Goal: Navigation & Orientation: Find specific page/section

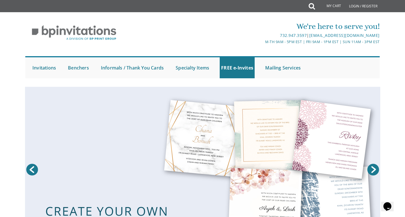
click at [375, 0] on html "My Cart Total: View Cart Item(s) Submit My Cart Total: View Cart Item(s) Login …" at bounding box center [202, 108] width 405 height 217
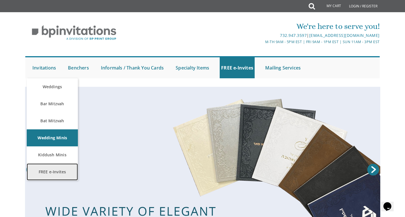
click at [36, 172] on link "FREE e-Invites" at bounding box center [52, 172] width 51 height 17
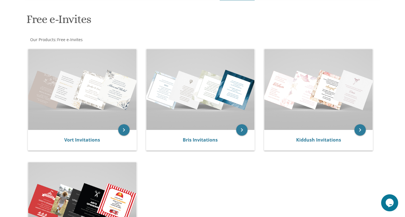
scroll to position [53, 0]
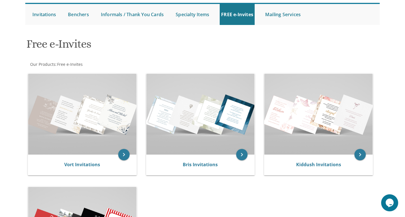
drag, startPoint x: 407, startPoint y: 37, endPoint x: 393, endPoint y: 61, distance: 27.8
click at [393, 61] on html "My Cart Total: View Cart Item(s) Submit My Cart Total: View Cart Item(s) Login …" at bounding box center [202, 55] width 405 height 217
click at [309, 130] on img at bounding box center [318, 114] width 108 height 81
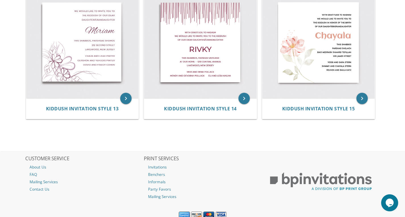
scroll to position [697, 0]
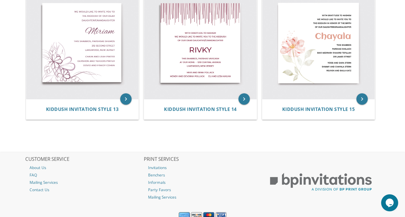
drag, startPoint x: 408, startPoint y: 43, endPoint x: 409, endPoint y: 197, distance: 154.1
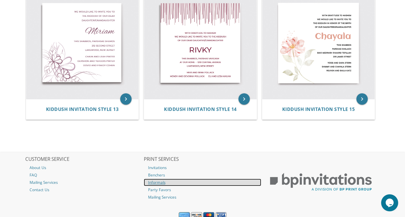
click at [159, 182] on link "Informals" at bounding box center [203, 182] width 118 height 7
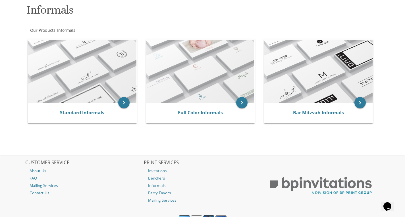
scroll to position [87, 0]
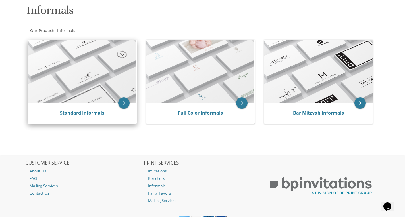
click at [68, 109] on div "Standard Informals" at bounding box center [82, 113] width 108 height 20
click at [87, 115] on link "Standard Informals" at bounding box center [82, 113] width 44 height 6
